Goal: Information Seeking & Learning: Learn about a topic

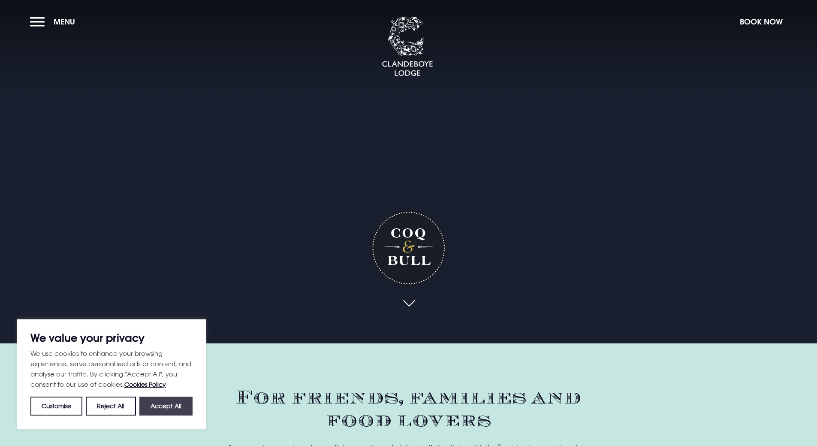
click at [158, 402] on button "Accept All" at bounding box center [165, 405] width 53 height 19
checkbox input "true"
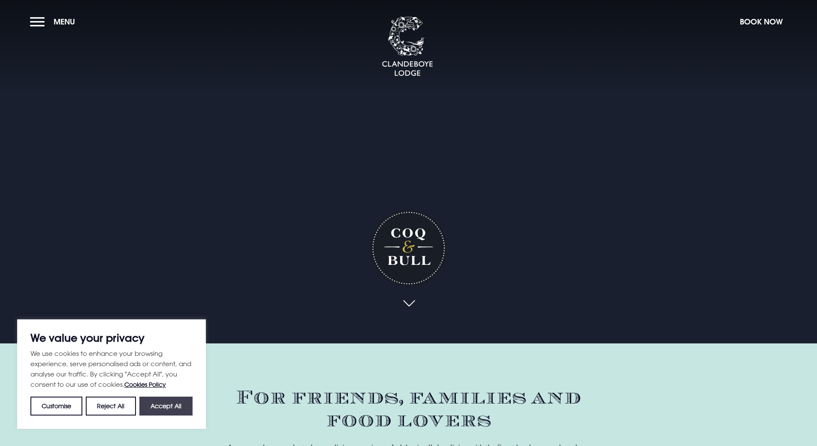
checkbox input "true"
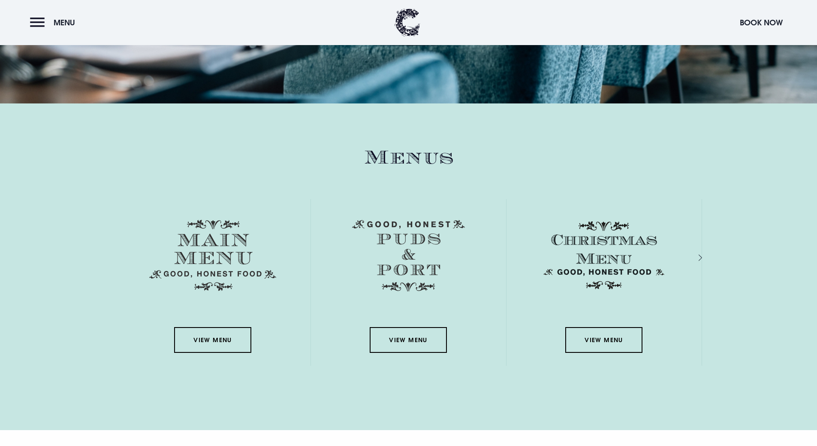
scroll to position [1287, 0]
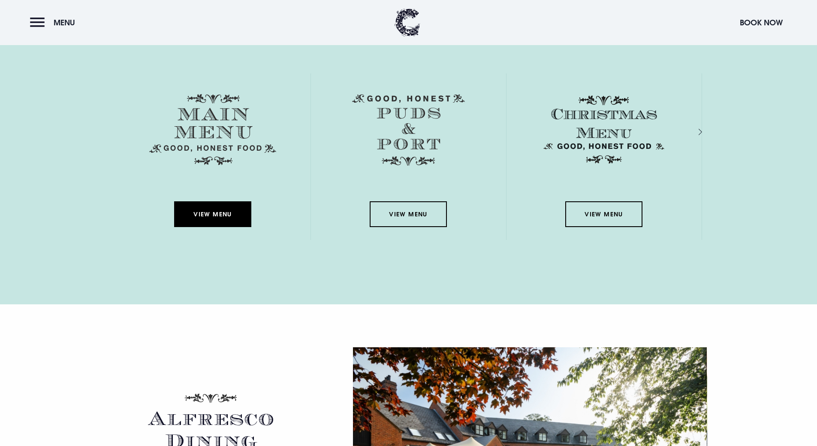
click at [218, 215] on link "View Menu" at bounding box center [212, 214] width 77 height 26
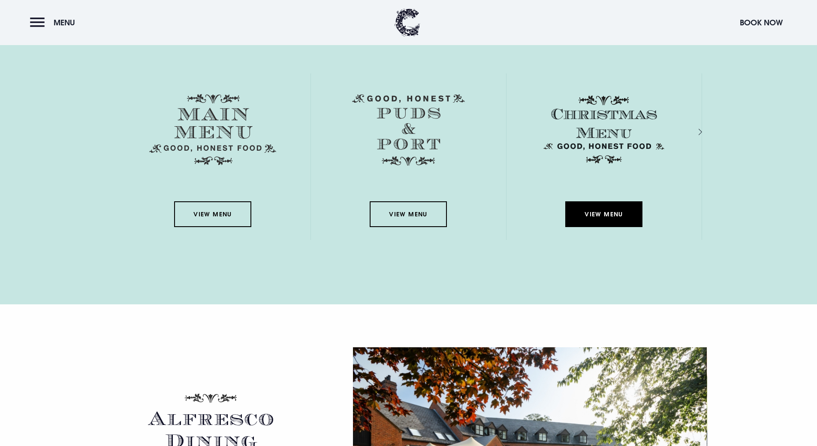
click at [614, 217] on link "View Menu" at bounding box center [603, 214] width 77 height 26
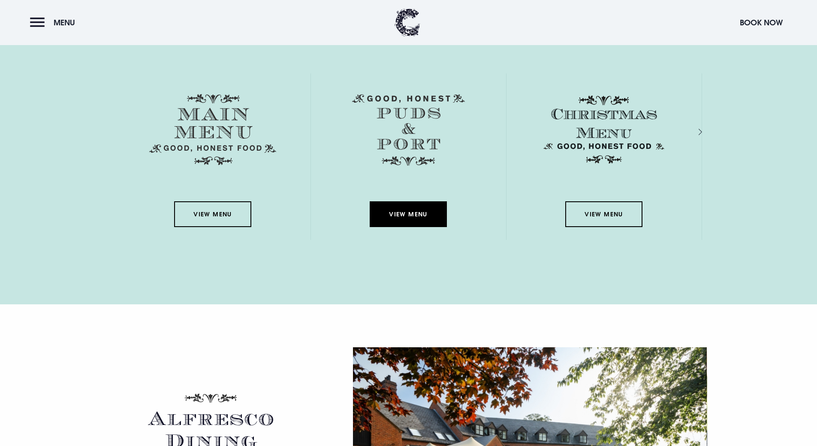
click at [410, 217] on link "View Menu" at bounding box center [408, 214] width 77 height 26
